Goal: Task Accomplishment & Management: Manage account settings

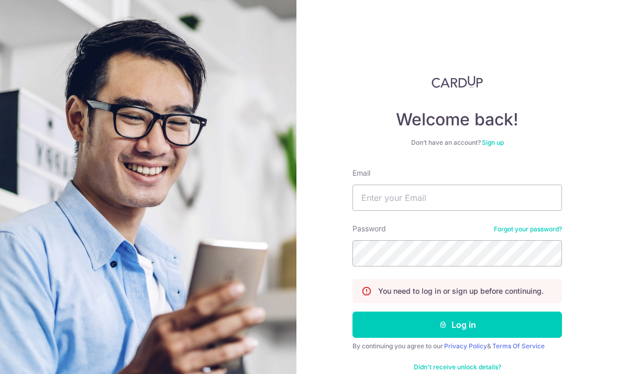
click at [17, 21] on img at bounding box center [148, 268] width 377 height 536
click at [490, 184] on input "Email" at bounding box center [458, 197] width 210 height 26
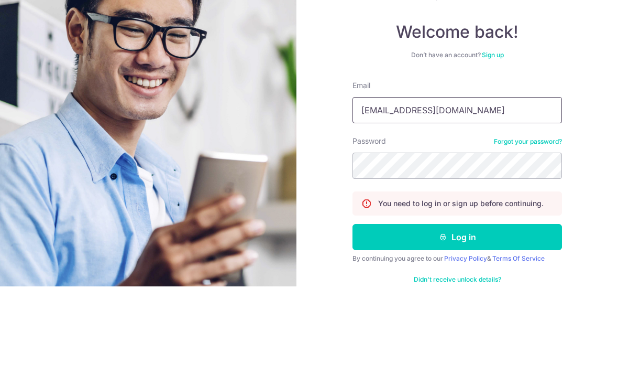
type input "Kohphilo@gmail.com"
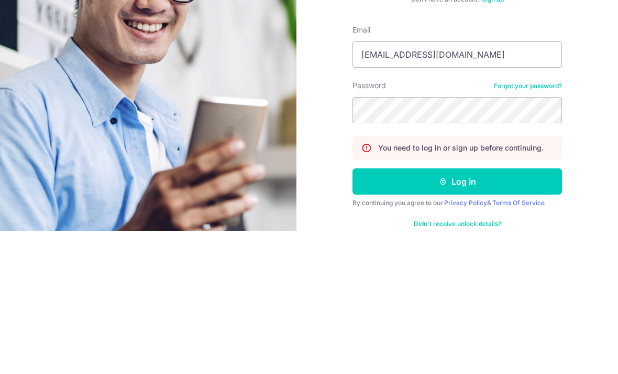
click at [478, 311] on button "Log in" at bounding box center [458, 324] width 210 height 26
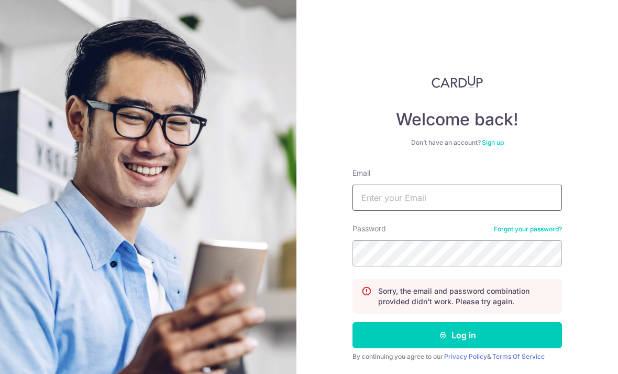
click at [492, 197] on input "Email" at bounding box center [458, 197] width 210 height 26
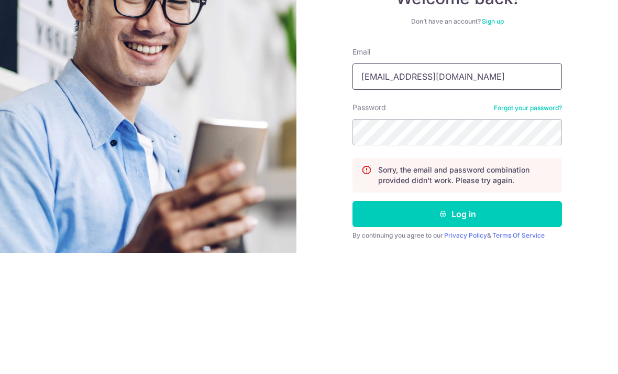
type input "Kohphilo@gmail.com"
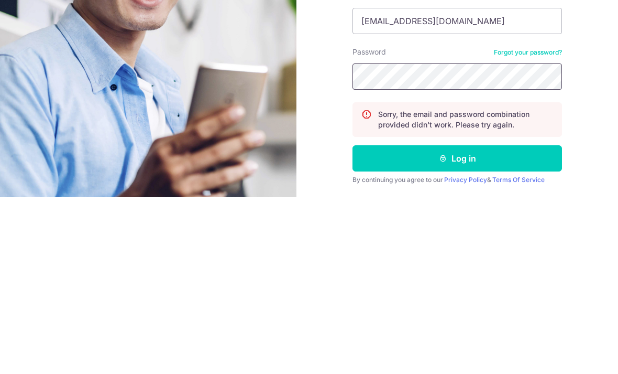
click at [457, 322] on button "Log in" at bounding box center [458, 335] width 210 height 26
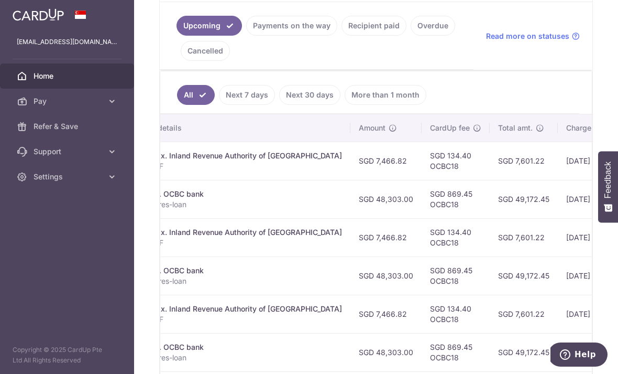
scroll to position [0, 257]
click at [613, 132] on icon at bounding box center [617, 128] width 8 height 8
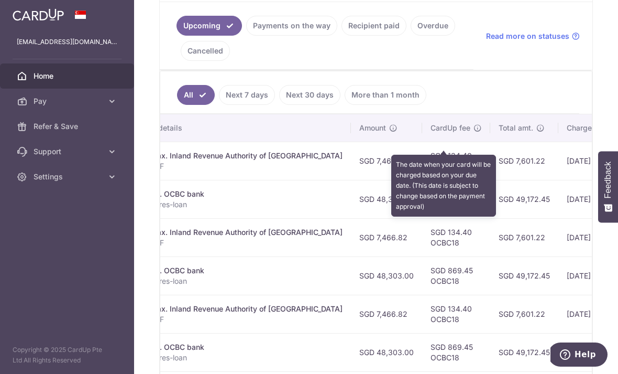
click at [483, 109] on ul "All Next 7 days Next 30 days More than 1 month" at bounding box center [369, 92] width 419 height 42
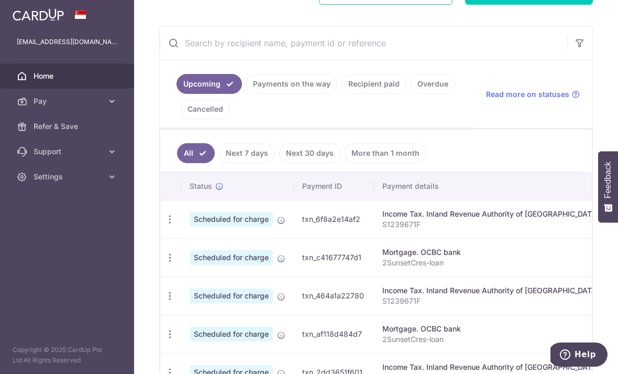
scroll to position [0, 0]
click at [164, 225] on icon "button" at bounding box center [169, 219] width 11 height 11
click at [190, 254] on span "Update payment" at bounding box center [225, 247] width 71 height 13
radio input "true"
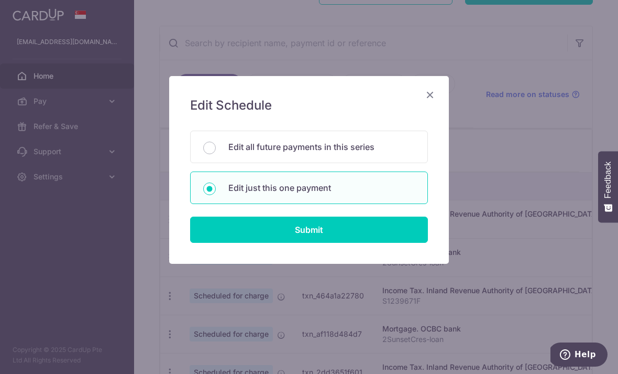
click at [336, 229] on input "Submit" at bounding box center [309, 229] width 238 height 26
radio input "true"
type input "7,466.82"
type input "[DATE]"
type input "S1239671F"
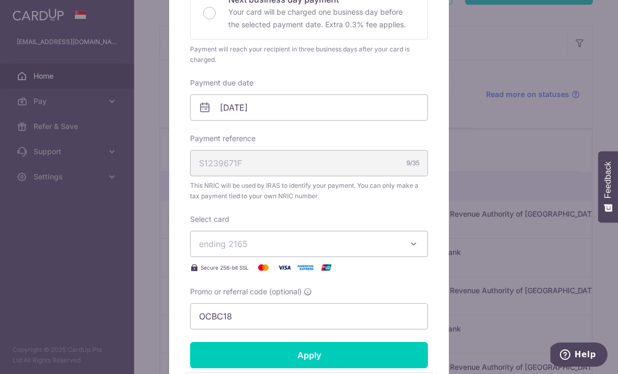
scroll to position [264, 0]
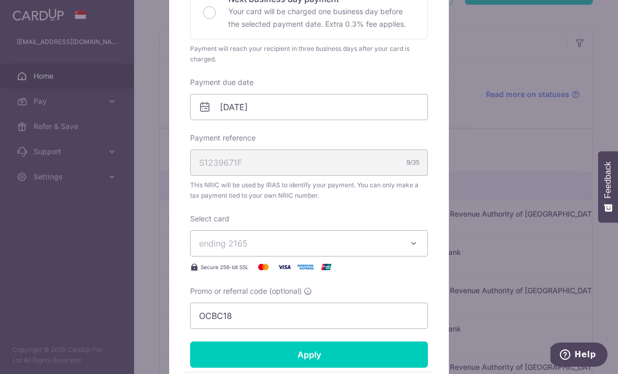
click at [405, 244] on button "ending 2165" at bounding box center [309, 243] width 238 height 26
click at [262, 321] on span "**** 1921" at bounding box center [309, 317] width 220 height 13
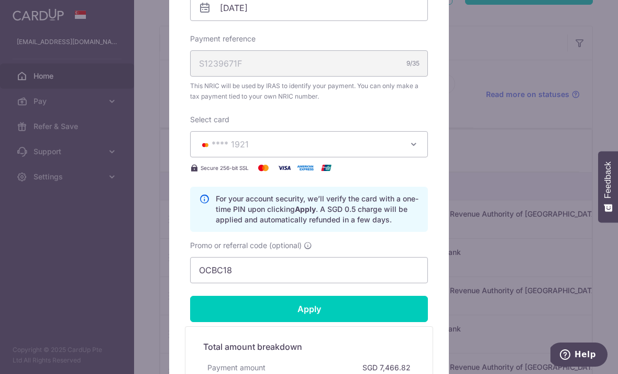
scroll to position [364, 0]
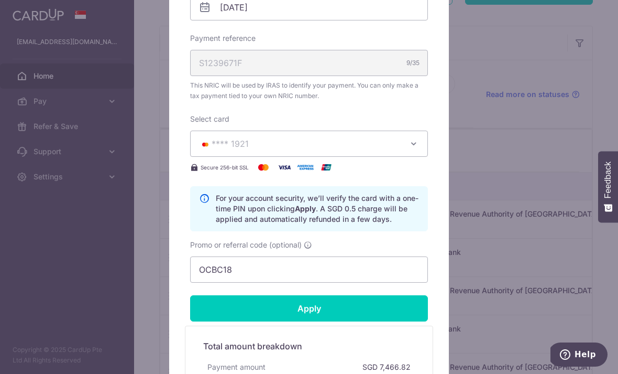
click at [326, 313] on input "Apply" at bounding box center [309, 308] width 238 height 26
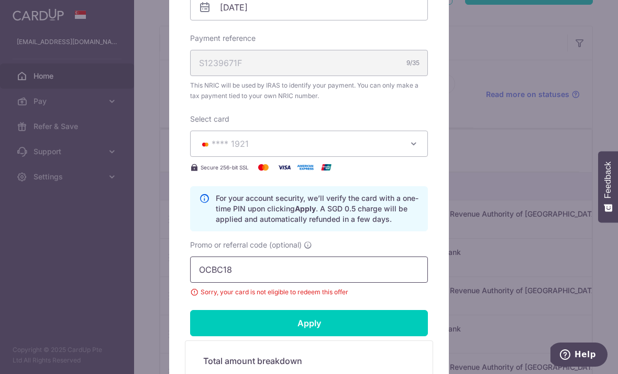
click at [293, 274] on input "OCBC18" at bounding box center [309, 269] width 238 height 26
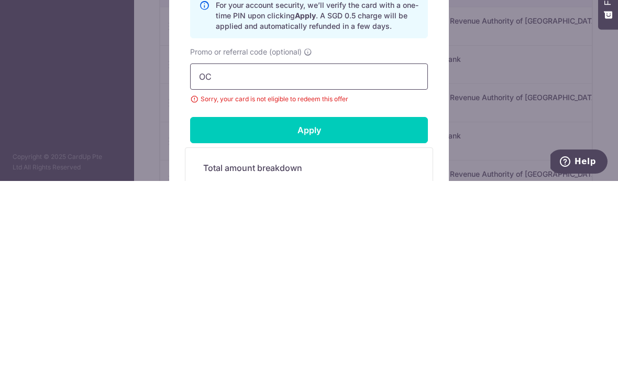
type input "O"
click at [322, 310] on input "Apply" at bounding box center [309, 323] width 238 height 26
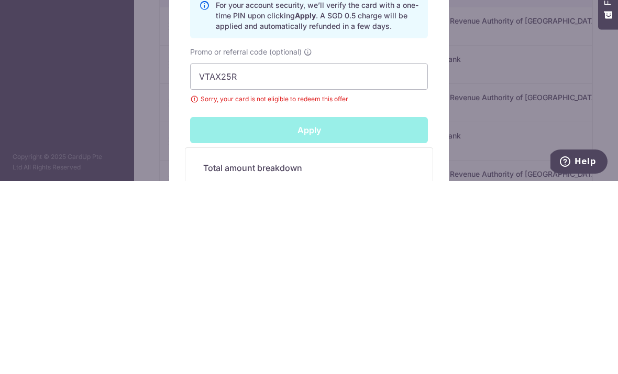
scroll to position [34, 0]
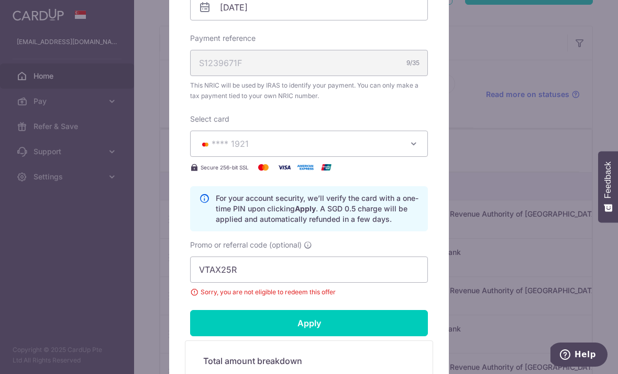
click at [318, 322] on input "Apply" at bounding box center [309, 323] width 238 height 26
click at [268, 270] on input "VTAX25R" at bounding box center [309, 269] width 238 height 26
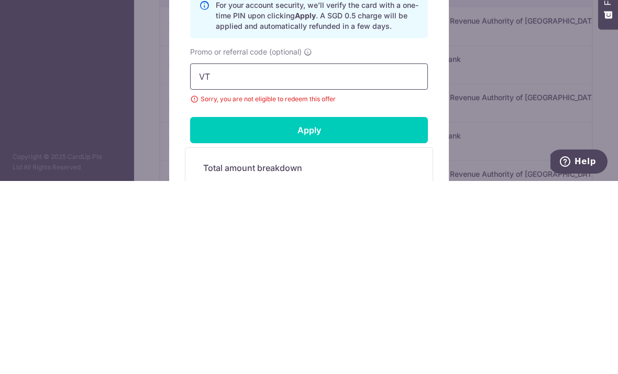
type input "V"
click at [328, 310] on input "Apply" at bounding box center [309, 323] width 238 height 26
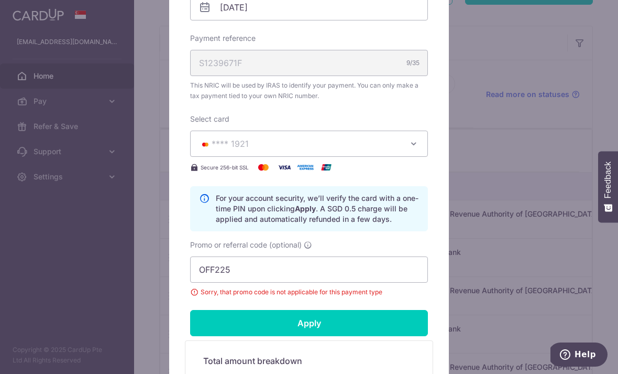
click at [309, 325] on input "Apply" at bounding box center [309, 323] width 238 height 26
click at [312, 332] on input "Apply" at bounding box center [309, 323] width 238 height 26
click at [279, 265] on input "OFF225" at bounding box center [309, 269] width 238 height 26
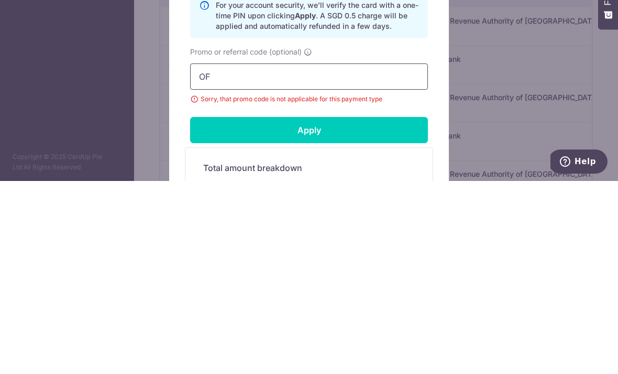
type input "O"
click at [317, 310] on input "Apply" at bounding box center [309, 323] width 238 height 26
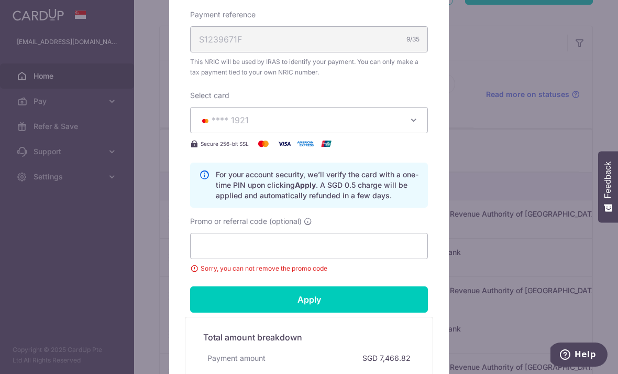
scroll to position [390, 0]
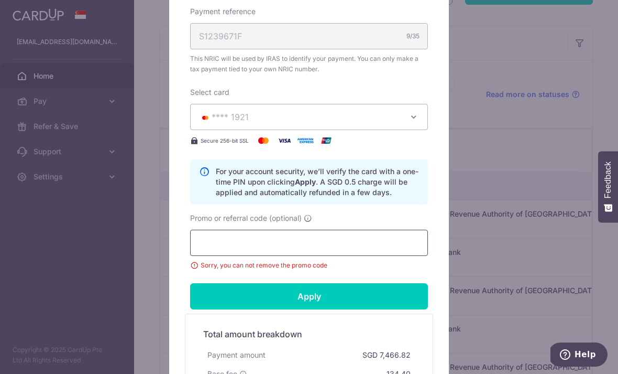
click at [255, 242] on input "Promo or referral code (optional)" at bounding box center [309, 242] width 238 height 26
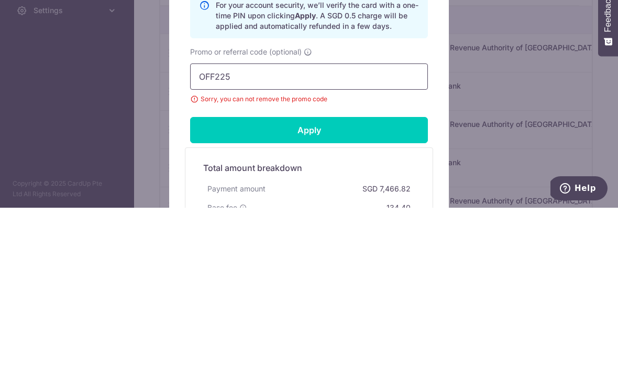
type input "OFF225"
click at [318, 283] on input "Apply" at bounding box center [309, 296] width 238 height 26
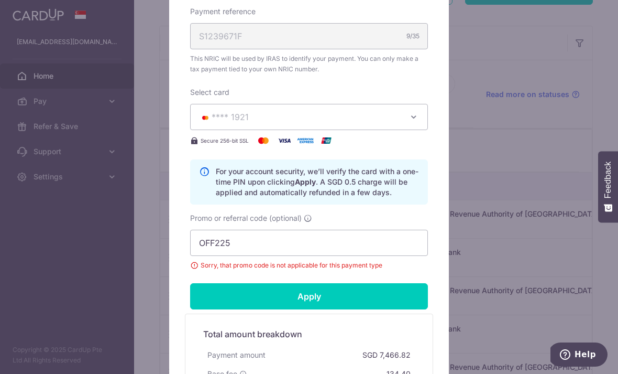
click at [323, 291] on input "Apply" at bounding box center [309, 296] width 238 height 26
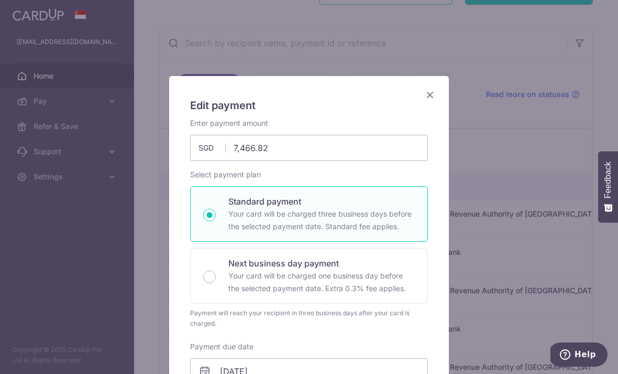
scroll to position [0, 0]
click at [317, 154] on input "7,466.82" at bounding box center [309, 148] width 238 height 26
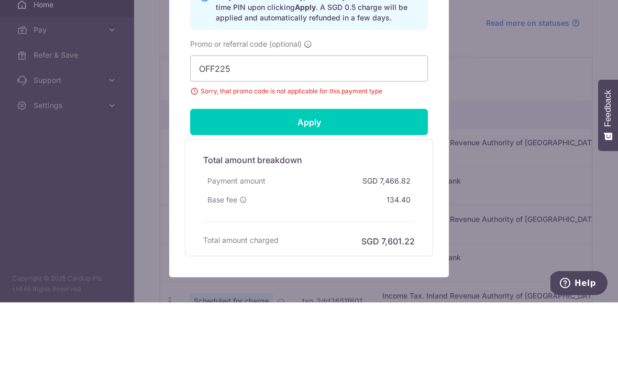
scroll to position [491, 0]
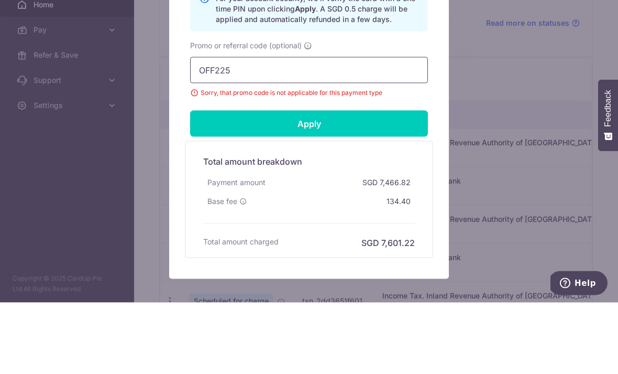
click at [275, 128] on input "OFF225" at bounding box center [309, 141] width 238 height 26
type input "7,466.82"
type input "O"
type input "REC185"
click at [333, 182] on input "Apply" at bounding box center [309, 195] width 238 height 26
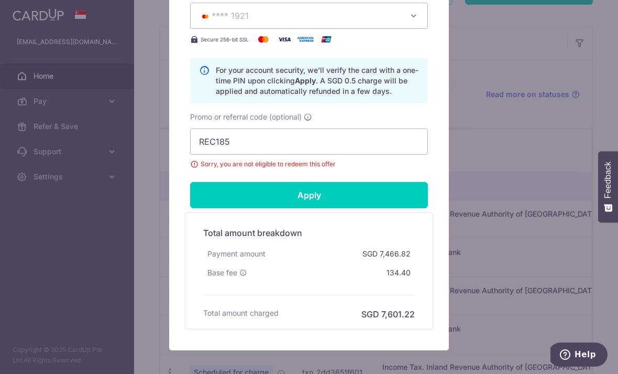
click at [562, 113] on div "Edit payment By clicking apply, you will make changes to all payments to Inland…" at bounding box center [309, 187] width 618 height 374
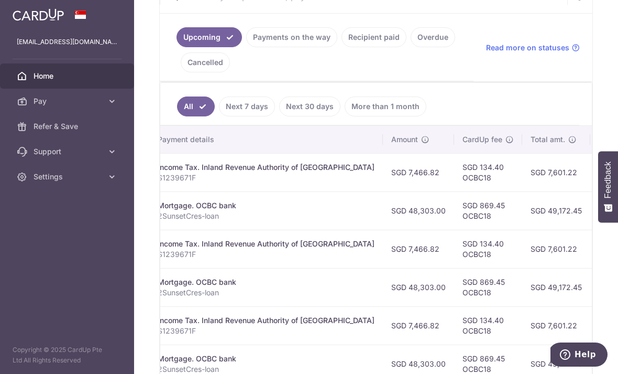
scroll to position [0, 225]
